Goal: Task Accomplishment & Management: Use online tool/utility

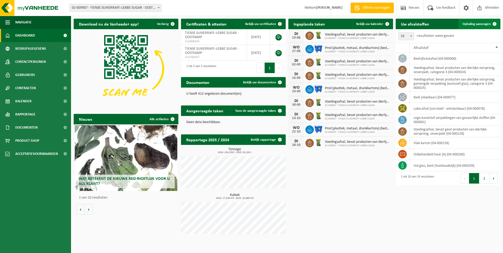
click at [476, 24] on span "Ophaling aanvragen" at bounding box center [477, 23] width 28 height 3
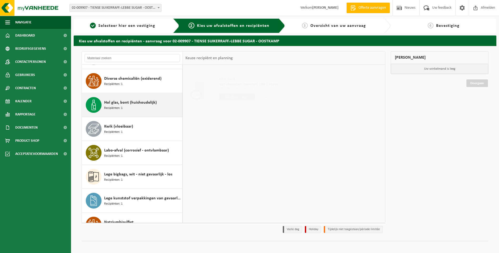
scroll to position [79, 0]
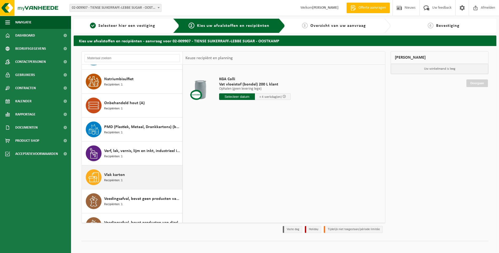
click at [132, 177] on div "Vlak karton Recipiënten: 1" at bounding box center [142, 178] width 77 height 16
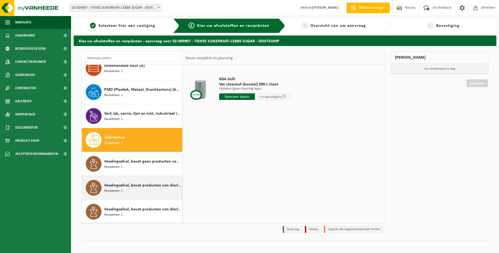
scroll to position [273, 0]
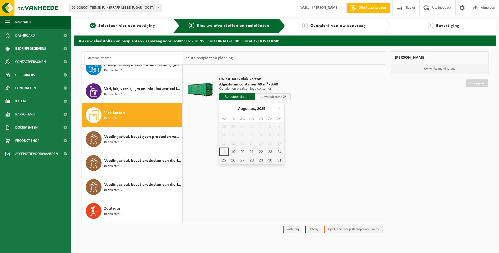
click at [238, 98] on input "text" at bounding box center [237, 96] width 36 height 7
click at [233, 152] on div "19" at bounding box center [233, 152] width 9 height 8
type input "Van 2025-08-19"
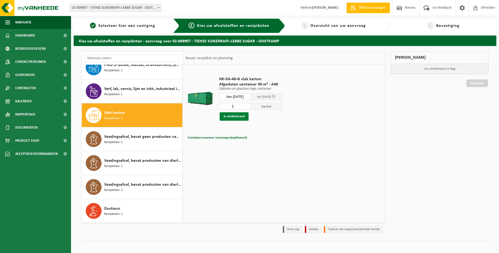
click at [240, 118] on button "In winkelmand" at bounding box center [234, 116] width 29 height 8
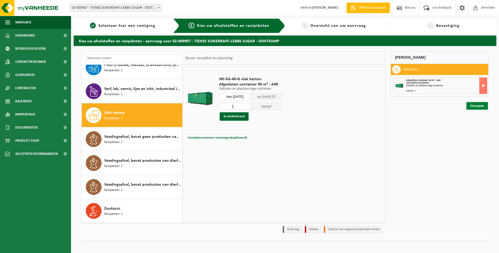
click at [478, 106] on link "Doorgaan" at bounding box center [478, 106] width 22 height 8
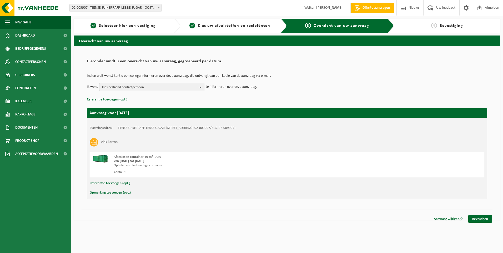
click at [203, 86] on b "button" at bounding box center [202, 86] width 5 height 7
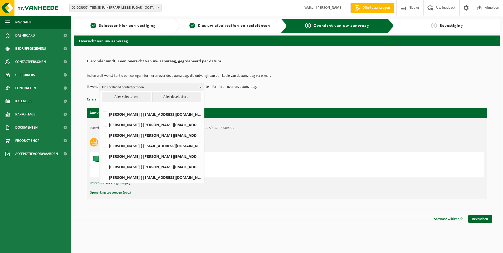
scroll to position [3, 0]
click at [146, 145] on label "Hilde Huyghe ( hilde.huyghe@raftir.be )" at bounding box center [152, 145] width 100 height 8
click at [101, 139] on input "Hilde Huyghe ( hilde.huyghe@raftir.be )" at bounding box center [101, 138] width 0 height 0
click at [146, 144] on label "Hilde Huyghe ( hilde.huyghe@raftir.be )" at bounding box center [152, 145] width 100 height 8
click at [101, 139] on input "Hilde Huyghe ( hilde.huyghe@raftir.be )" at bounding box center [101, 138] width 0 height 0
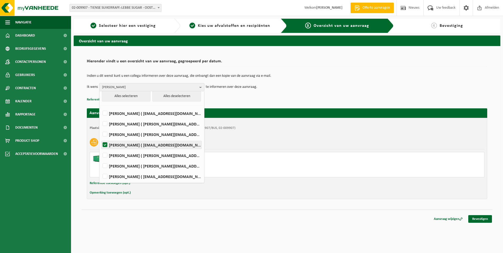
checkbox input "false"
click at [141, 134] on label "MICHAEL DECEUNINCK ( michael.deceuninck@raftir.be )" at bounding box center [152, 135] width 100 height 8
click at [101, 128] on input "MICHAEL DECEUNINCK ( michael.deceuninck@raftir.be )" at bounding box center [101, 128] width 0 height 0
checkbox input "true"
click at [348, 97] on p "Referentie toevoegen (opt.)" at bounding box center [287, 99] width 401 height 7
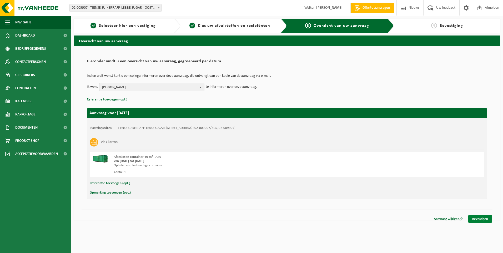
click at [482, 217] on link "Bevestigen" at bounding box center [481, 219] width 24 height 8
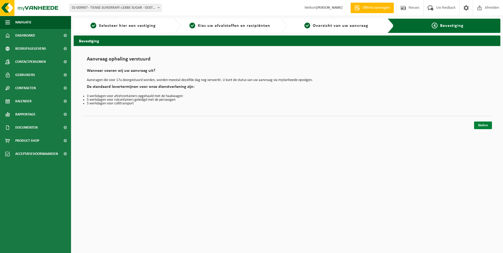
click at [484, 125] on link "Sluiten" at bounding box center [483, 126] width 18 height 8
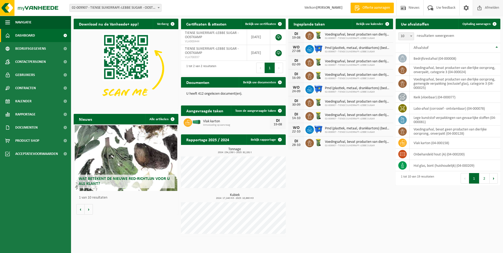
click at [490, 9] on span "Afmelden" at bounding box center [492, 8] width 17 height 16
